Goal: Navigation & Orientation: Find specific page/section

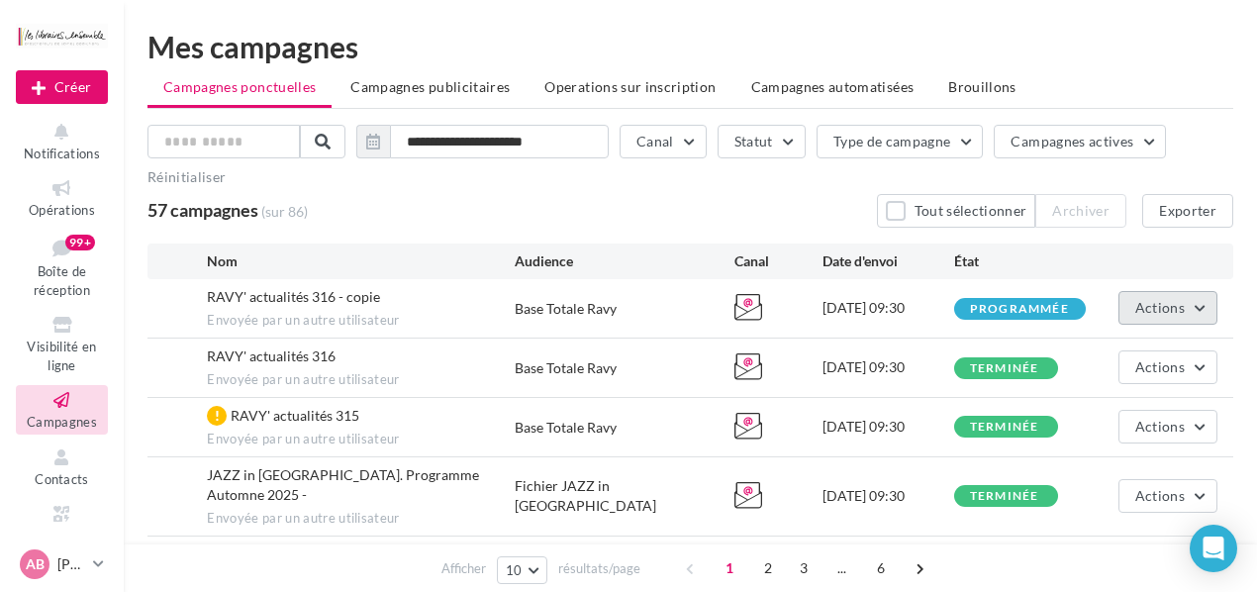
click at [1190, 306] on button "Actions" at bounding box center [1168, 308] width 99 height 34
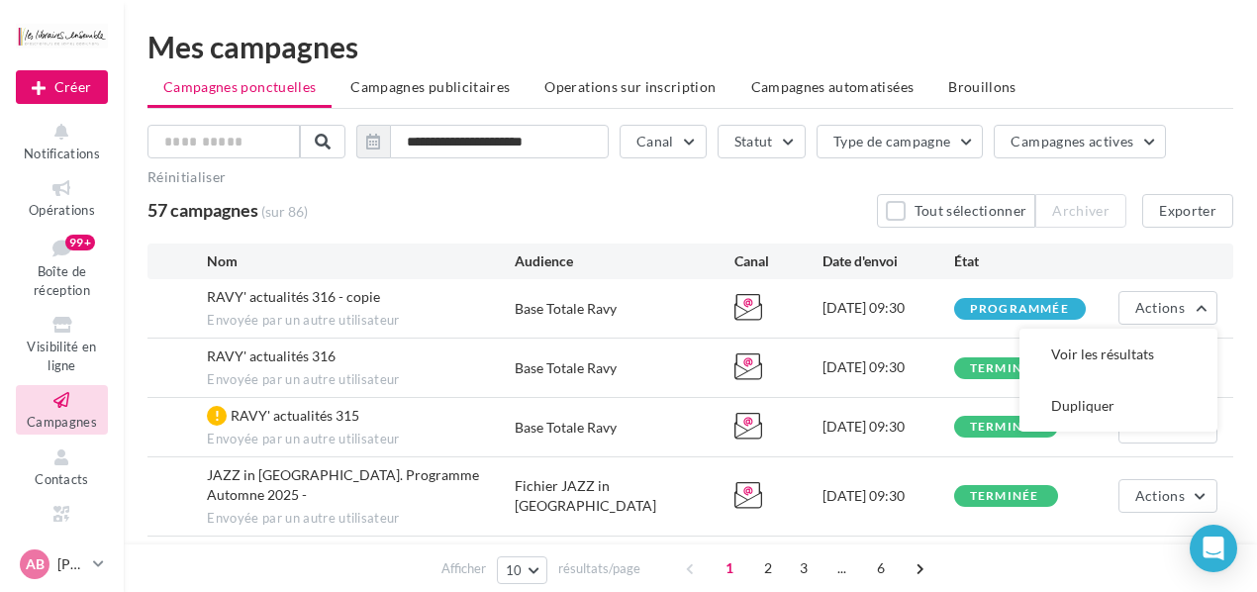
click at [549, 307] on div "Base Totale Ravy" at bounding box center [566, 309] width 102 height 20
click at [308, 299] on span "RAVY' actualités 316 - copie" at bounding box center [293, 296] width 173 height 17
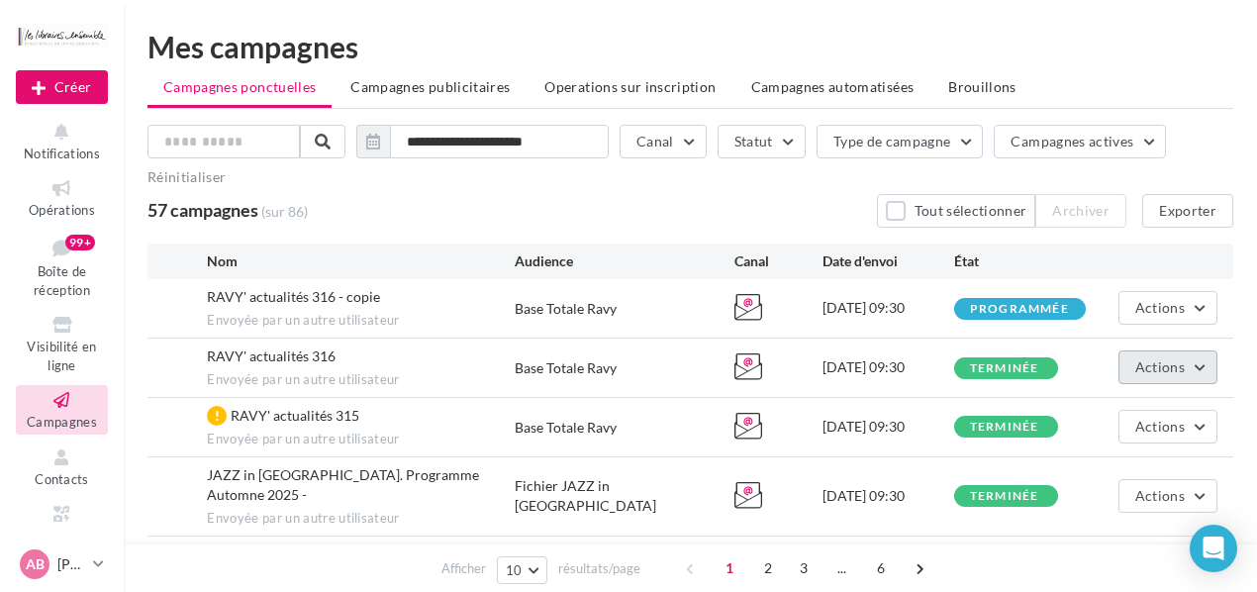
click at [1177, 365] on span "Actions" at bounding box center [1159, 366] width 49 height 17
click at [892, 317] on div "[DATE] 09:30" at bounding box center [889, 308] width 132 height 20
click at [437, 98] on li "Campagnes publicitaires" at bounding box center [430, 87] width 191 height 36
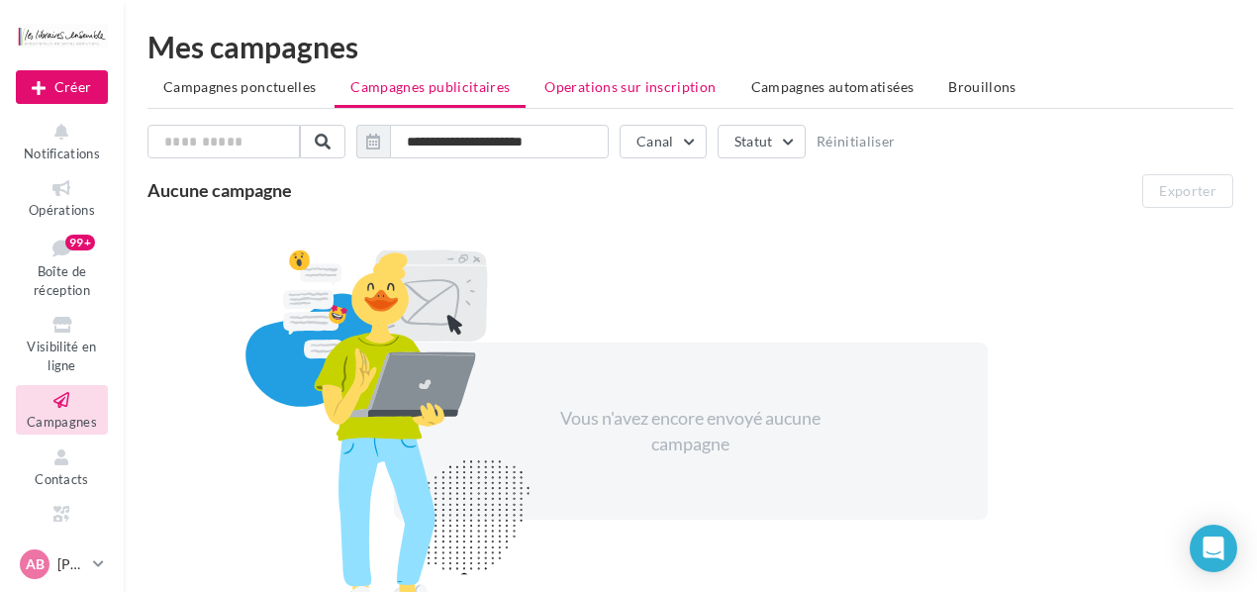
click at [606, 82] on span "Operations sur inscription" at bounding box center [629, 86] width 171 height 17
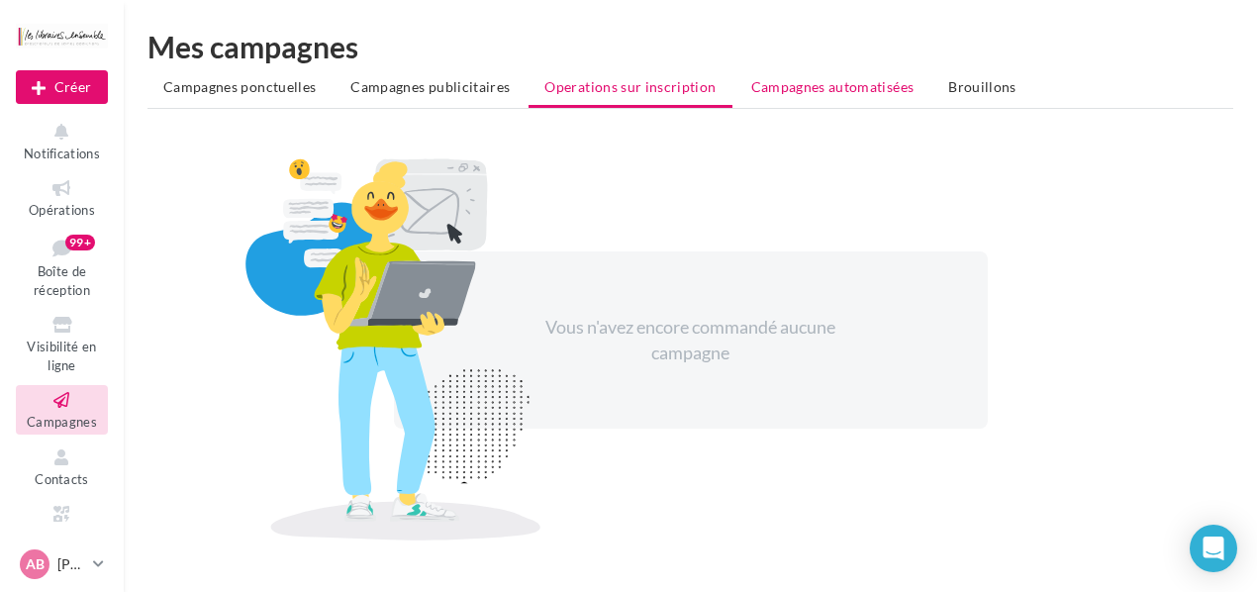
click at [832, 94] on span "Campagnes automatisées" at bounding box center [832, 86] width 163 height 17
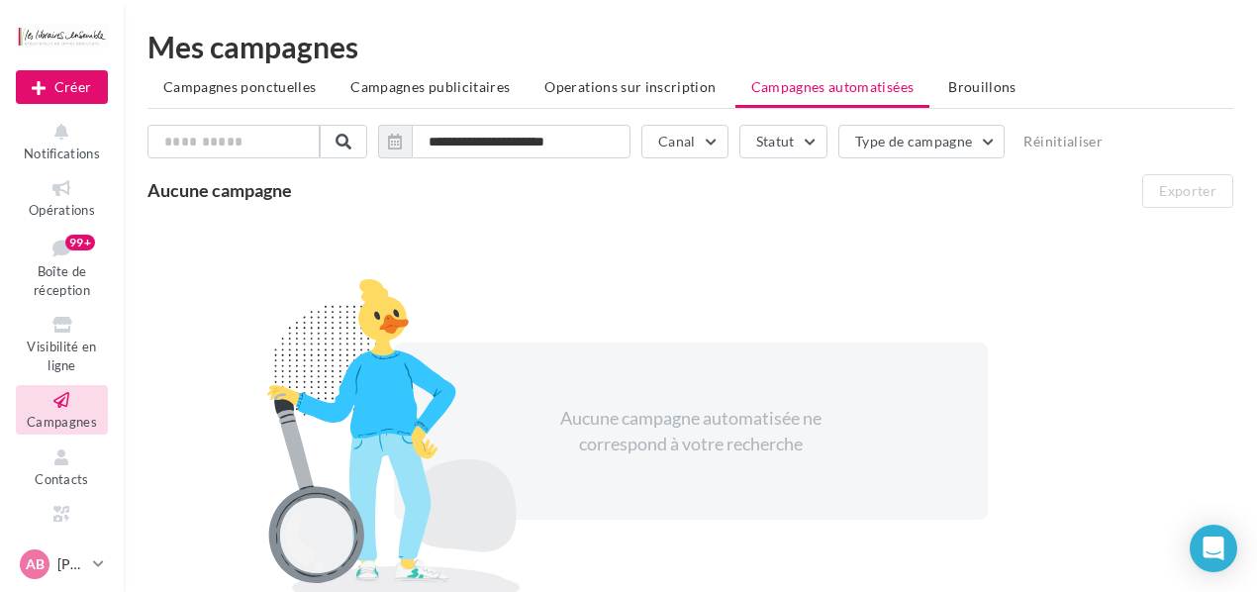
click at [973, 107] on ul "Campagnes ponctuelles Campagnes publicitaires Operations sur inscription Campag…" at bounding box center [691, 89] width 1086 height 40
click at [973, 90] on span "Brouillons" at bounding box center [982, 86] width 68 height 17
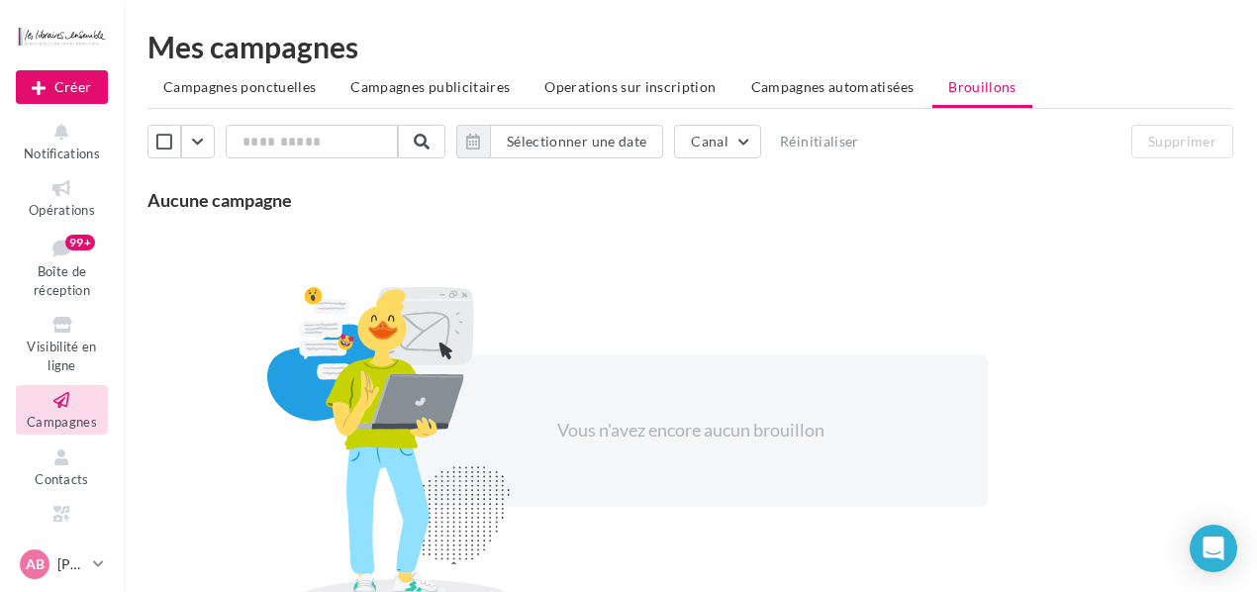
scroll to position [82, 0]
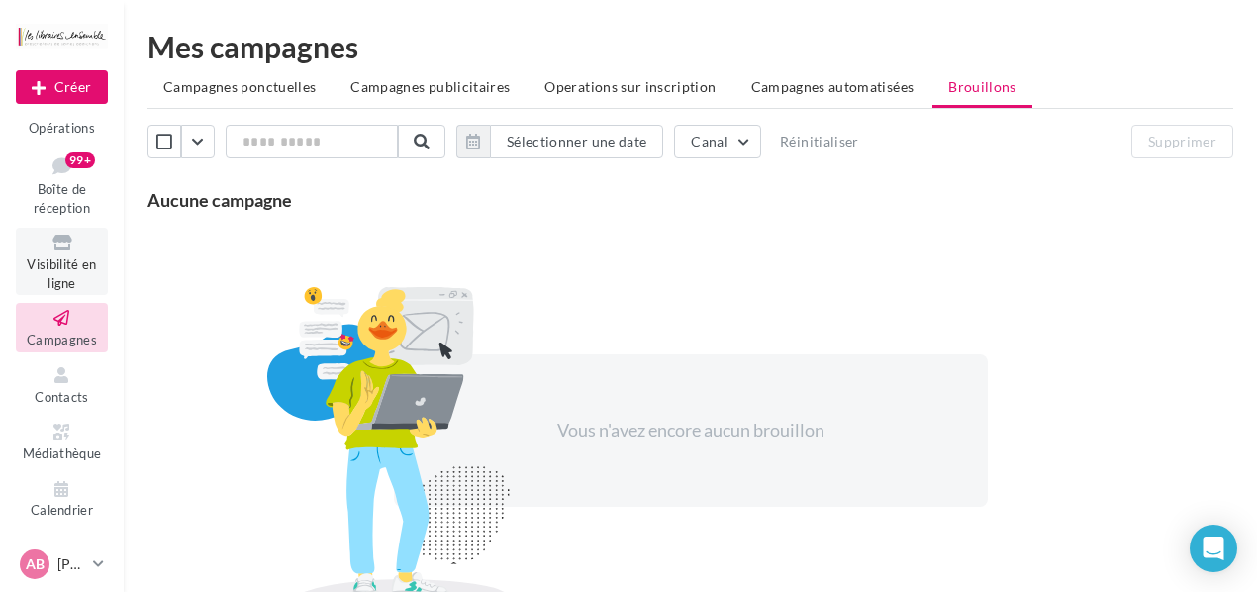
click at [43, 275] on span "Visibilité en ligne" at bounding box center [61, 273] width 69 height 35
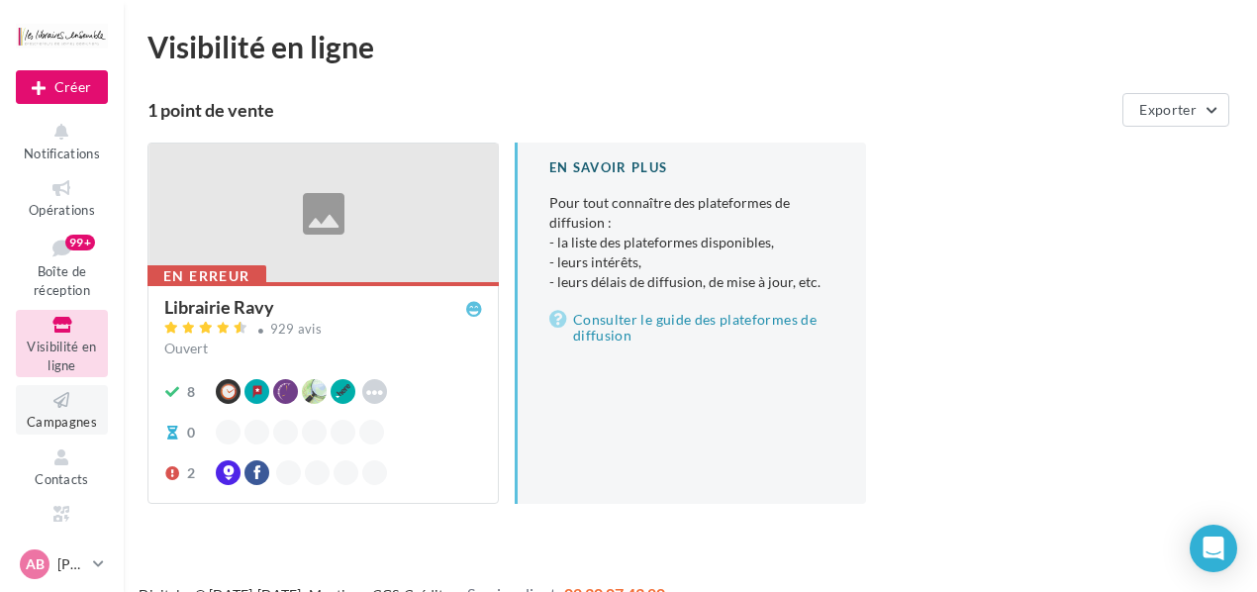
click at [47, 403] on icon at bounding box center [62, 400] width 80 height 23
